Goal: Transaction & Acquisition: Purchase product/service

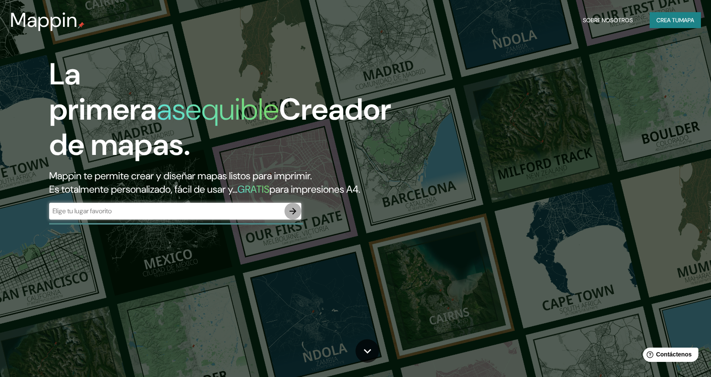
click at [289, 212] on icon "button" at bounding box center [293, 211] width 10 height 10
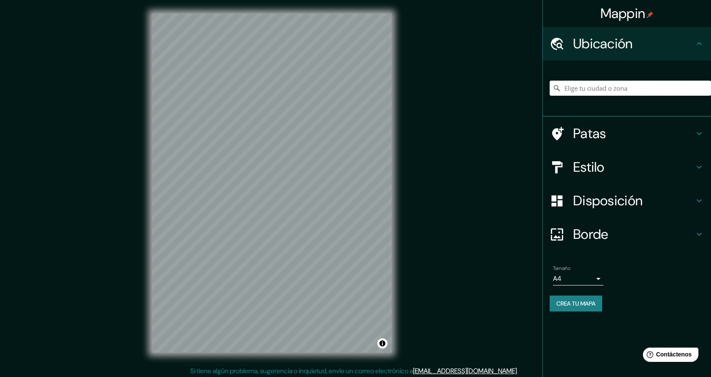
click at [654, 81] on input "Elige tu ciudad o zona" at bounding box center [629, 88] width 161 height 15
click at [653, 84] on input "Elige tu ciudad o zona" at bounding box center [629, 88] width 161 height 15
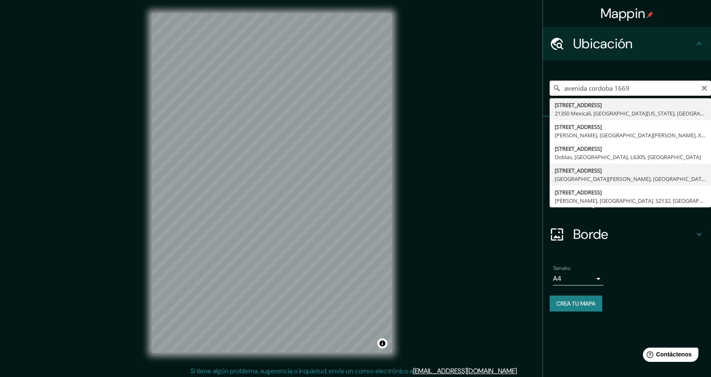
type input "[STREET_ADDRESS][DATE][PERSON_NAME]"
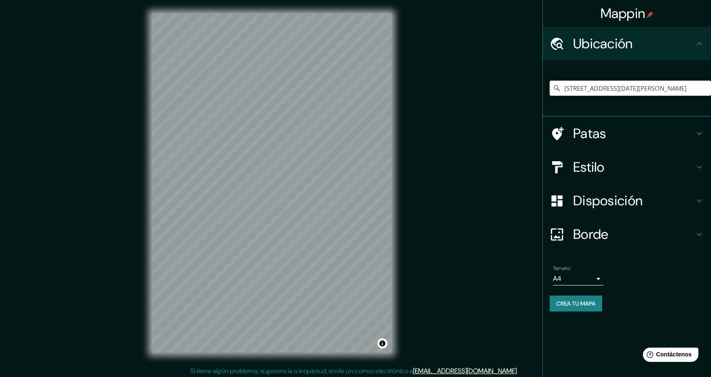
click at [593, 195] on font "Disposición" at bounding box center [607, 201] width 69 height 18
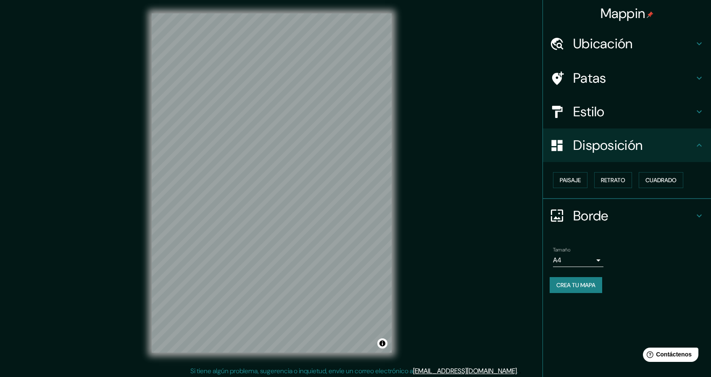
click at [589, 117] on font "Estilo" at bounding box center [589, 112] width 32 height 18
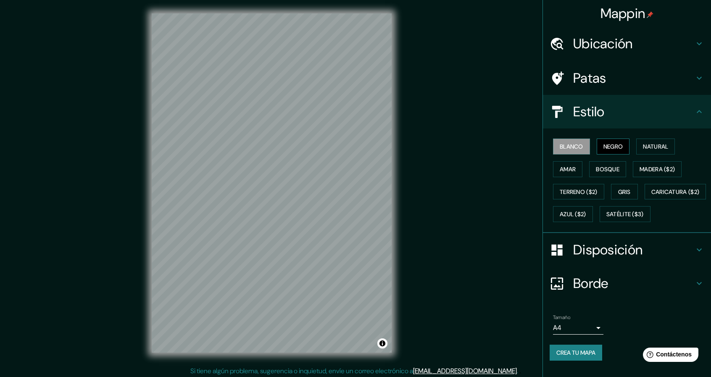
click at [603, 148] on font "Negro" at bounding box center [613, 147] width 20 height 8
click at [581, 361] on button "Crea tu mapa" at bounding box center [575, 353] width 53 height 16
